Goal: Navigation & Orientation: Find specific page/section

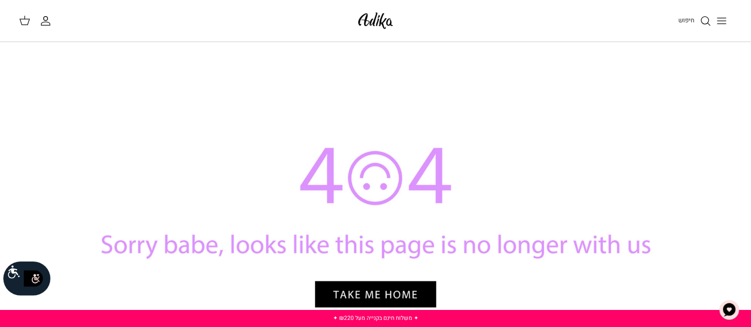
click at [371, 19] on img at bounding box center [375, 20] width 40 height 22
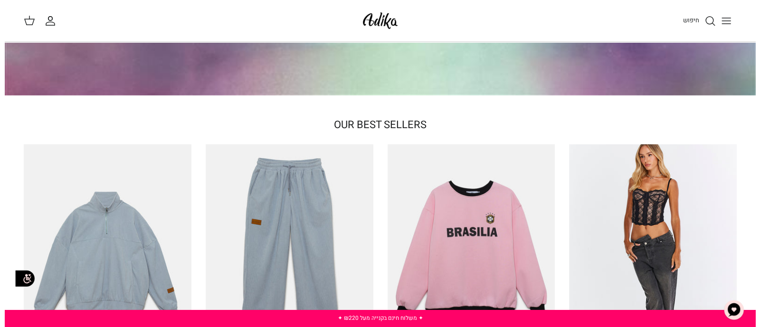
scroll to position [118, 0]
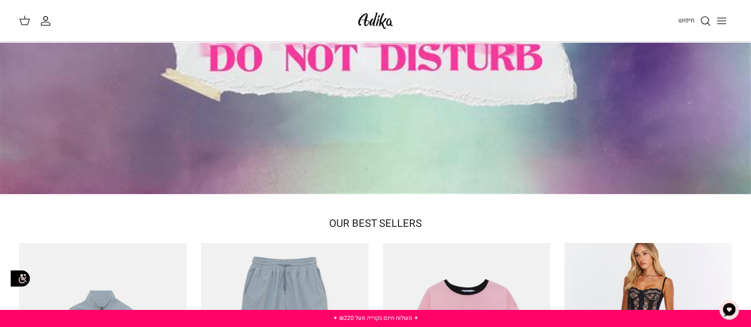
click at [721, 21] on icon "Toggle menu" at bounding box center [720, 20] width 11 height 11
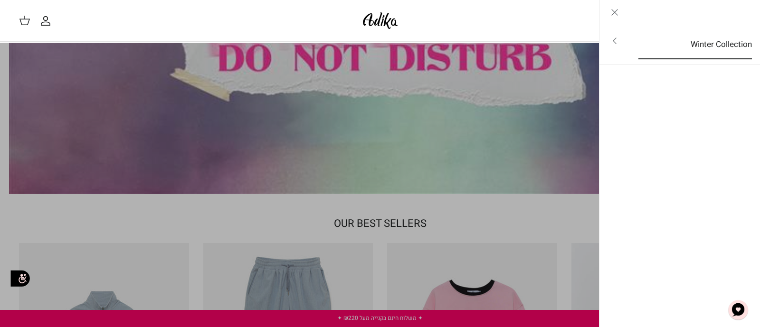
click at [676, 47] on link "Winter Collection" at bounding box center [695, 44] width 131 height 29
click at [732, 40] on link "לכל הפריטים" at bounding box center [679, 42] width 151 height 24
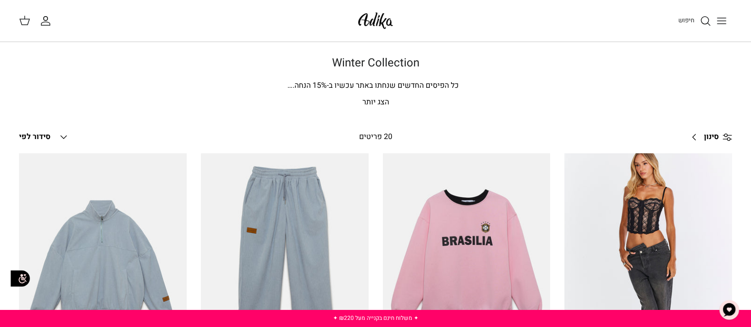
click at [366, 103] on p "הצג יותר" at bounding box center [375, 102] width 665 height 12
